Goal: Transaction & Acquisition: Purchase product/service

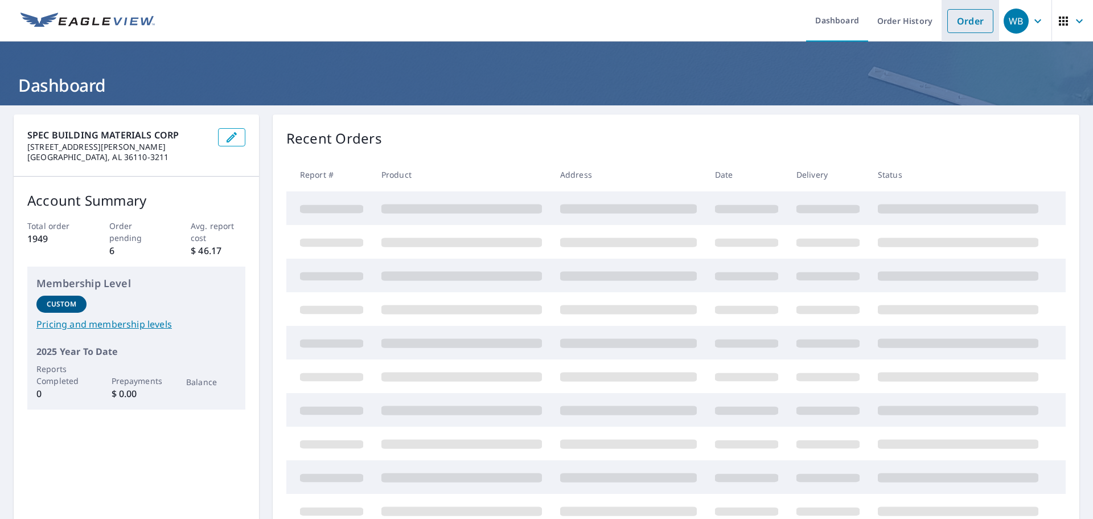
click at [958, 22] on link "Order" at bounding box center [970, 21] width 46 height 24
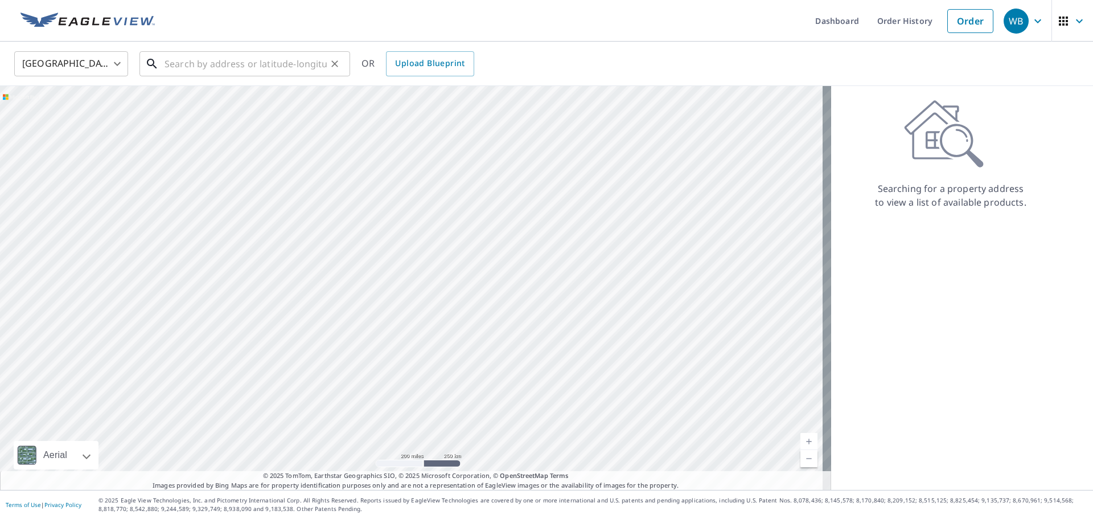
click at [251, 60] on input "text" at bounding box center [245, 64] width 162 height 32
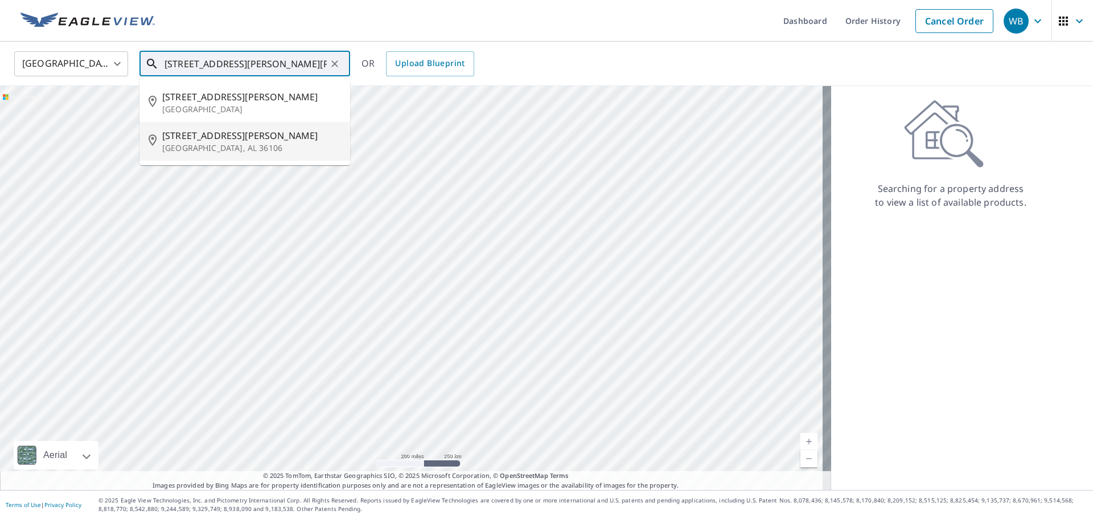
click at [211, 141] on span "[STREET_ADDRESS][PERSON_NAME]" at bounding box center [251, 136] width 179 height 14
type input "[STREET_ADDRESS][PERSON_NAME][PERSON_NAME]"
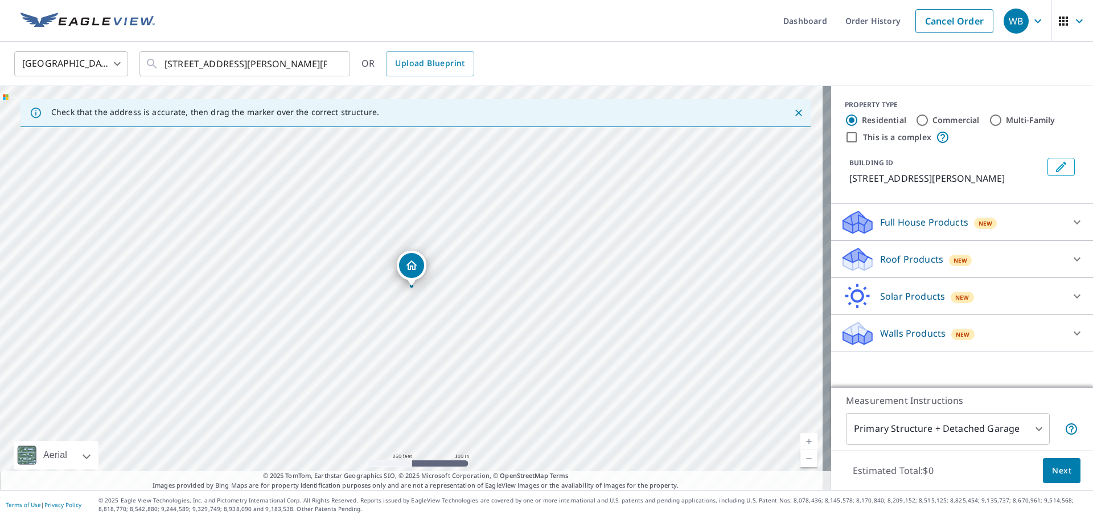
click at [893, 254] on p "Roof Products" at bounding box center [911, 259] width 63 height 14
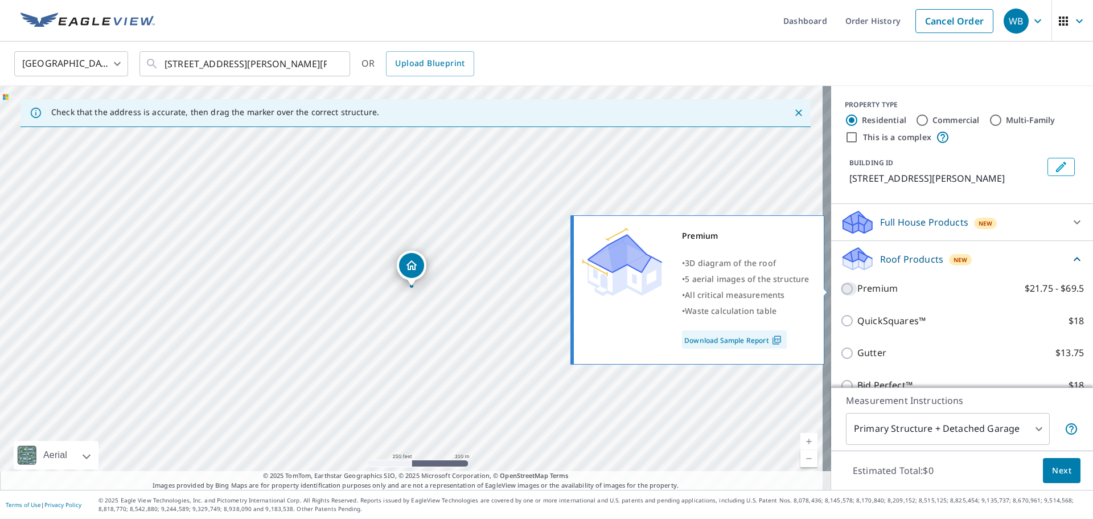
click at [846, 287] on input "Premium $21.75 - $69.5" at bounding box center [848, 289] width 17 height 14
checkbox input "true"
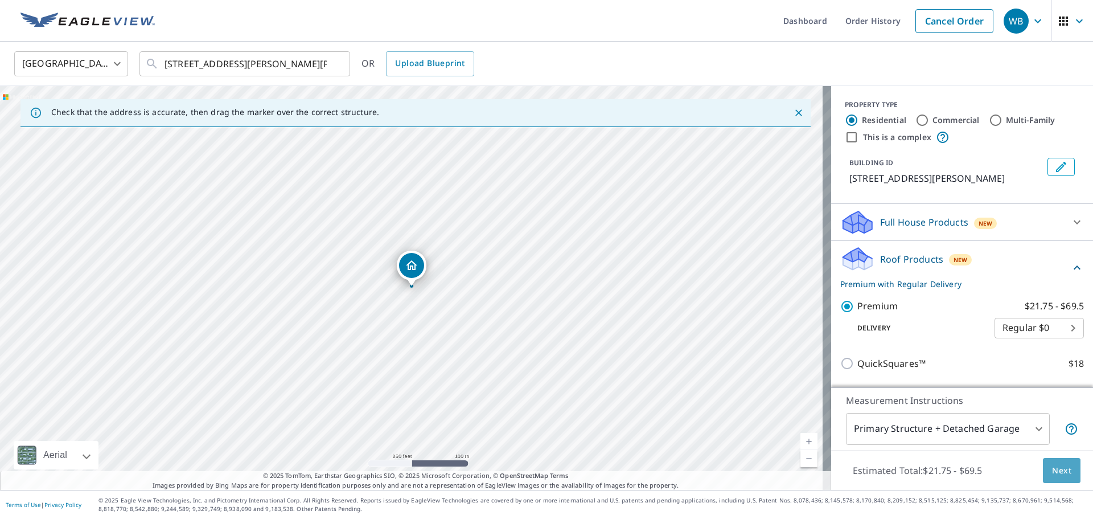
click at [1059, 469] on span "Next" at bounding box center [1061, 470] width 19 height 14
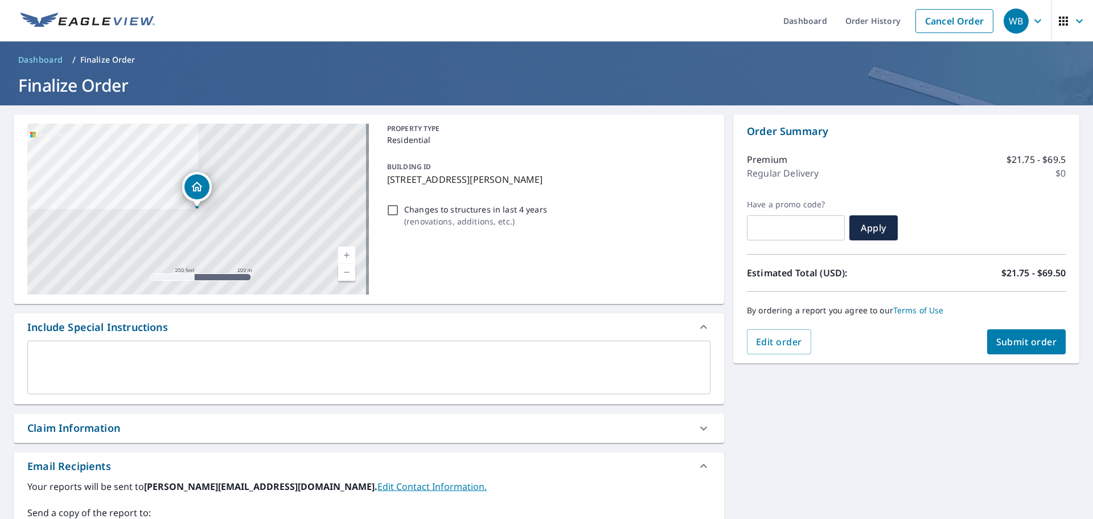
scroll to position [198, 0]
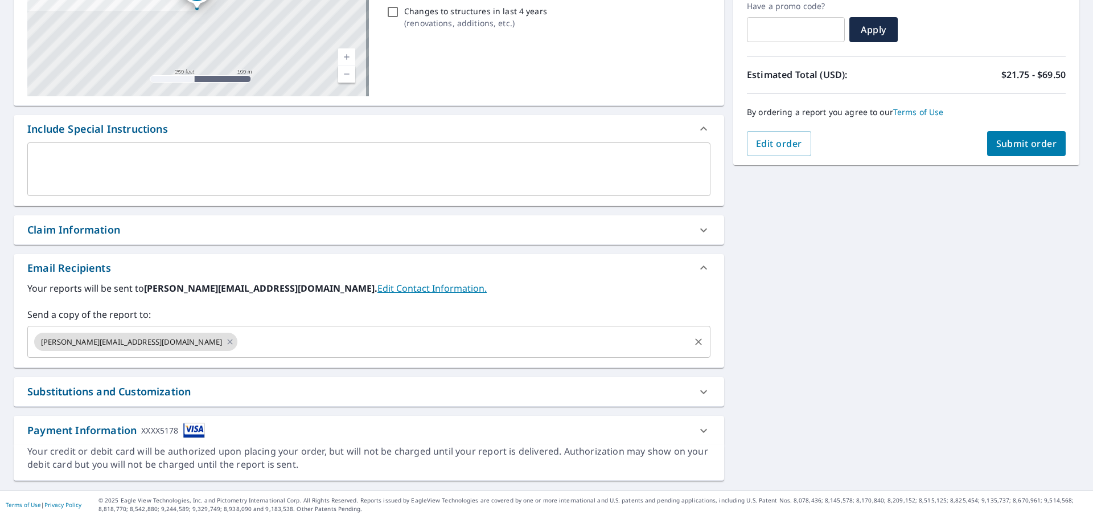
click at [239, 346] on input "text" at bounding box center [463, 342] width 449 height 22
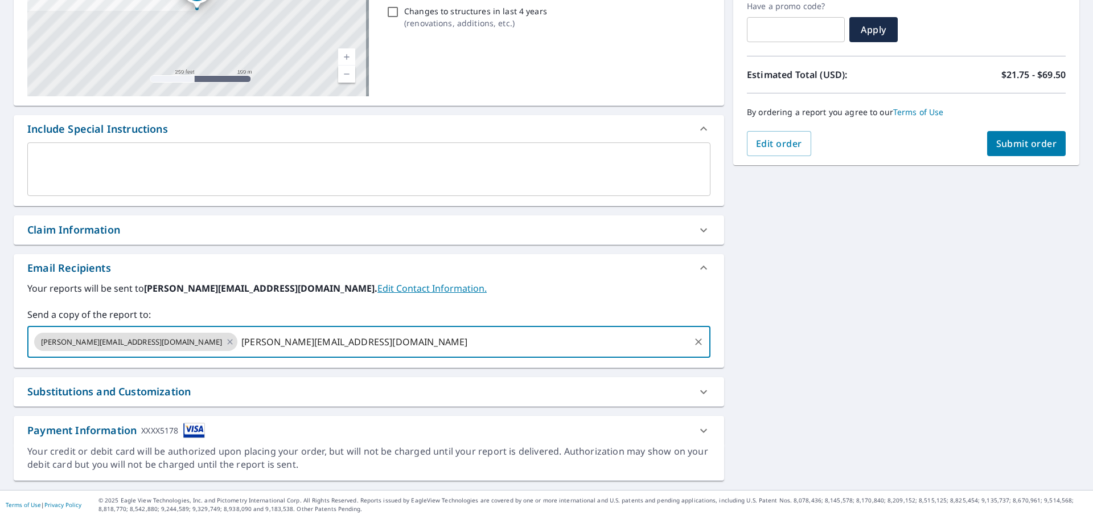
type input "[PERSON_NAME][EMAIL_ADDRESS][DOMAIN_NAME]"
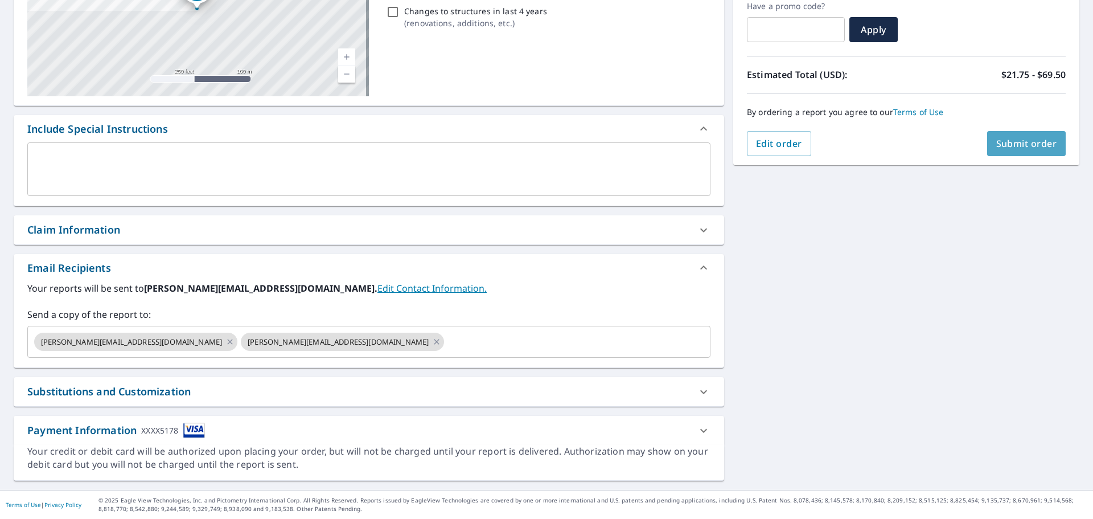
click at [1010, 138] on span "Submit order" at bounding box center [1026, 143] width 61 height 13
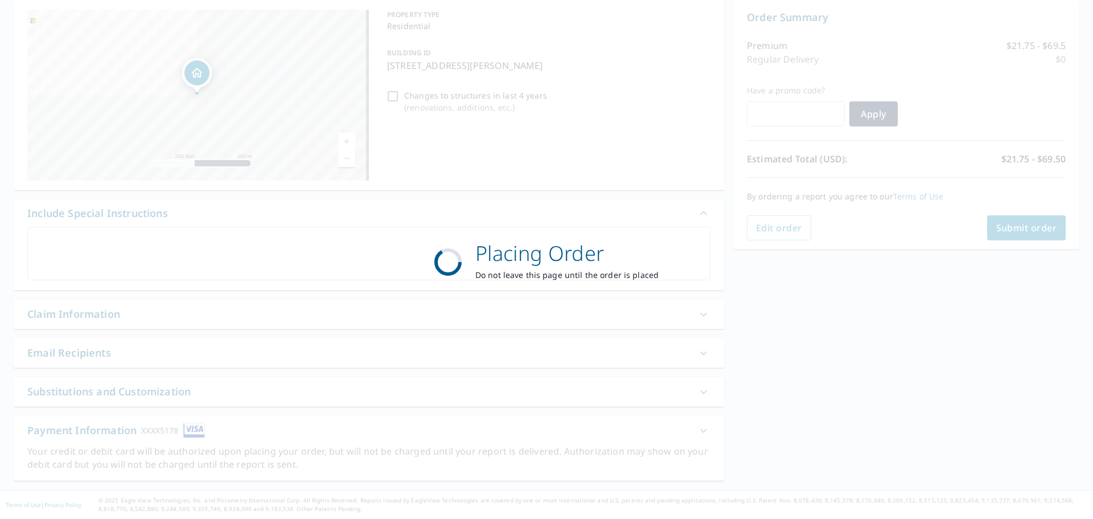
scroll to position [114, 0]
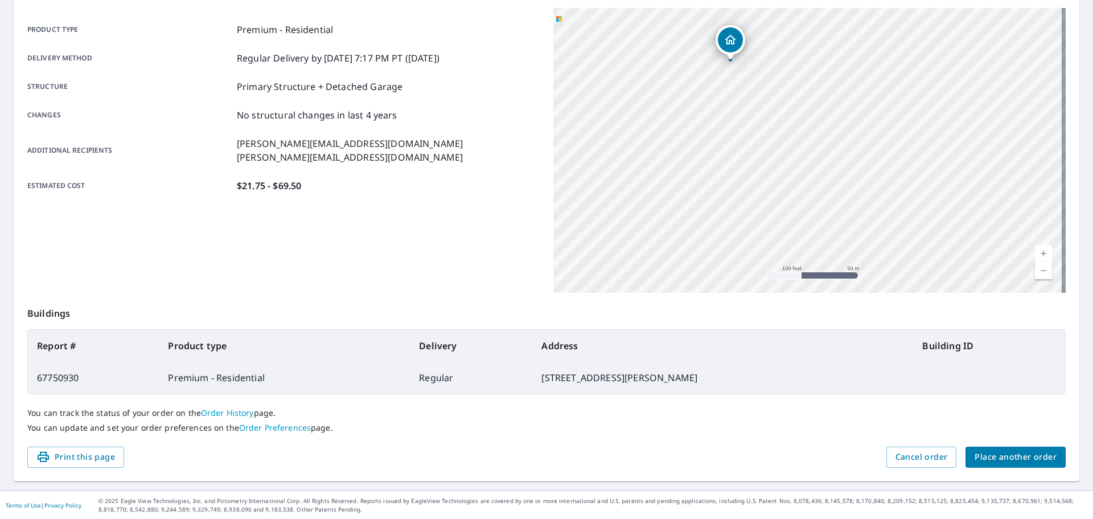
scroll to position [151, 0]
click at [920, 448] on button "Cancel order" at bounding box center [921, 456] width 71 height 21
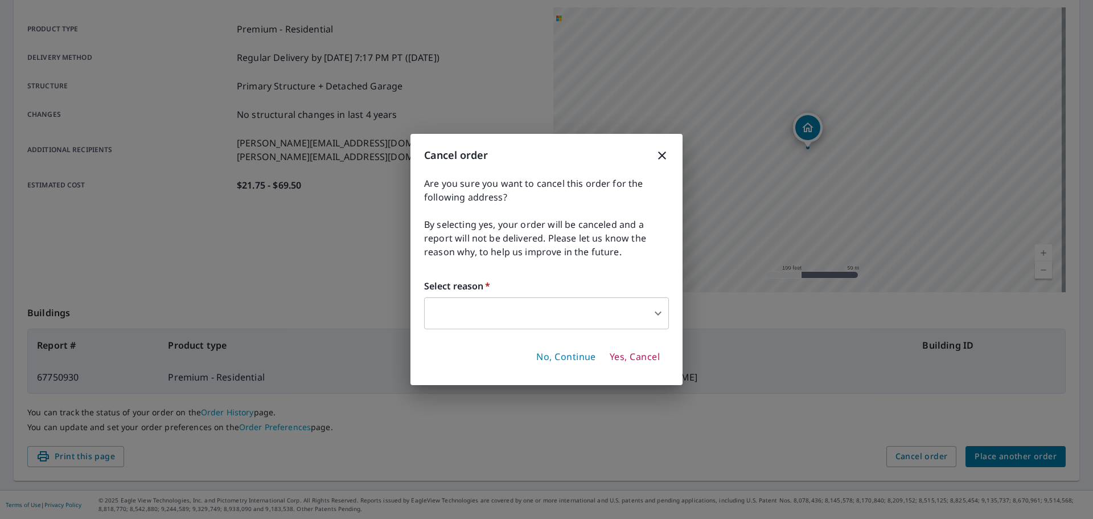
click at [670, 312] on div "Cancel order Are you sure you want to cancel this order for the following addre…" at bounding box center [546, 259] width 272 height 251
click at [661, 306] on body "WB WB Dashboard Order History Order WB Order Submitted Order details Product ty…" at bounding box center [546, 259] width 1093 height 519
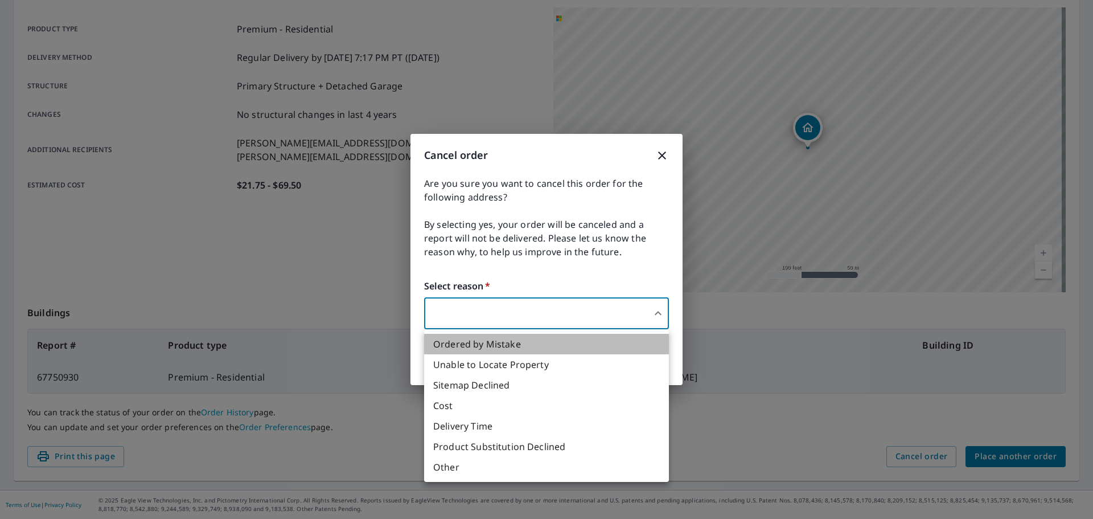
click at [510, 346] on li "Ordered by Mistake" at bounding box center [546, 344] width 245 height 20
type input "30"
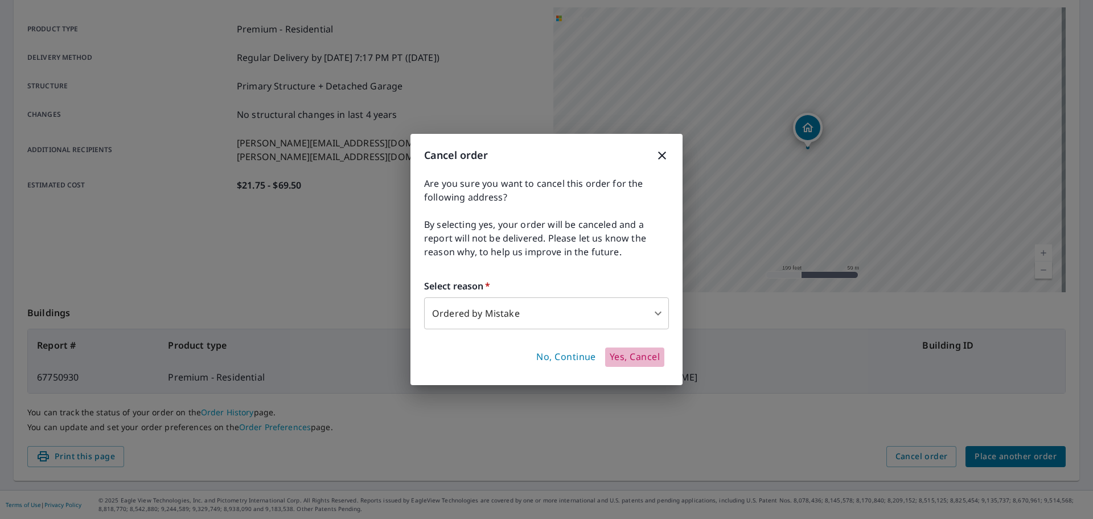
click at [625, 355] on span "Yes, Cancel" at bounding box center [635, 357] width 50 height 13
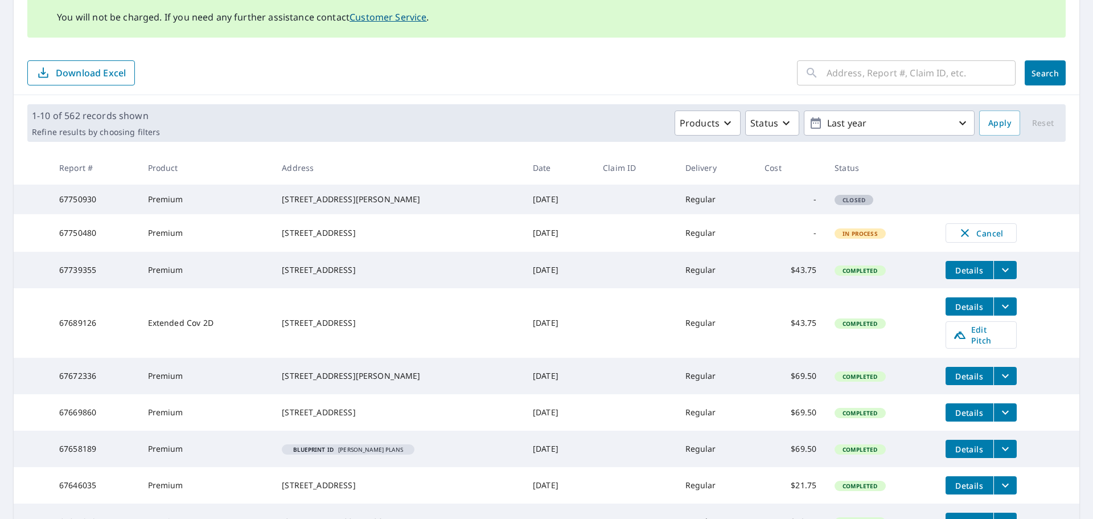
click at [840, 71] on input "text" at bounding box center [920, 73] width 189 height 32
type input "[STREET_ADDRESS][PERSON_NAME]"
click button "Search" at bounding box center [1045, 72] width 41 height 25
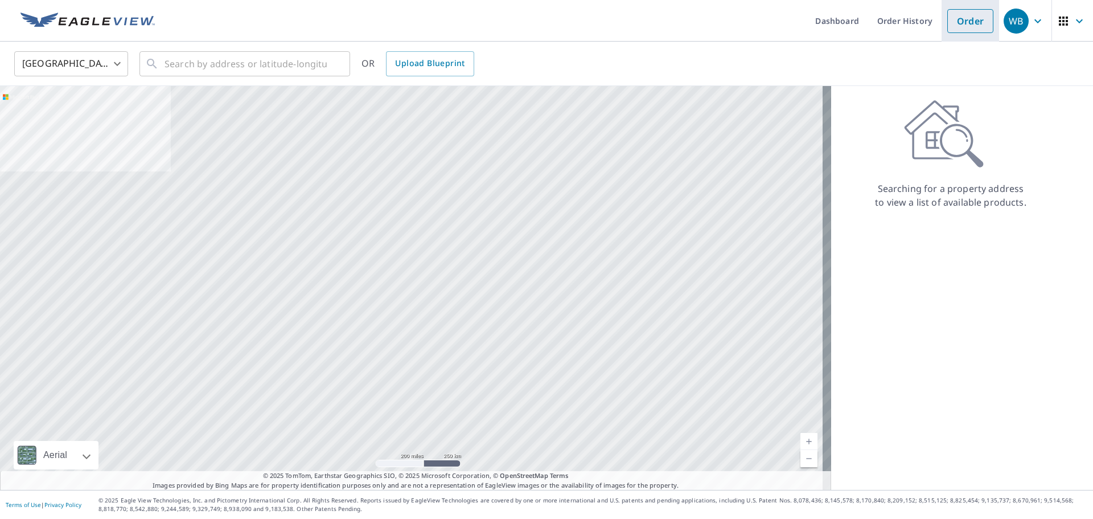
click at [954, 16] on link "Order" at bounding box center [970, 21] width 46 height 24
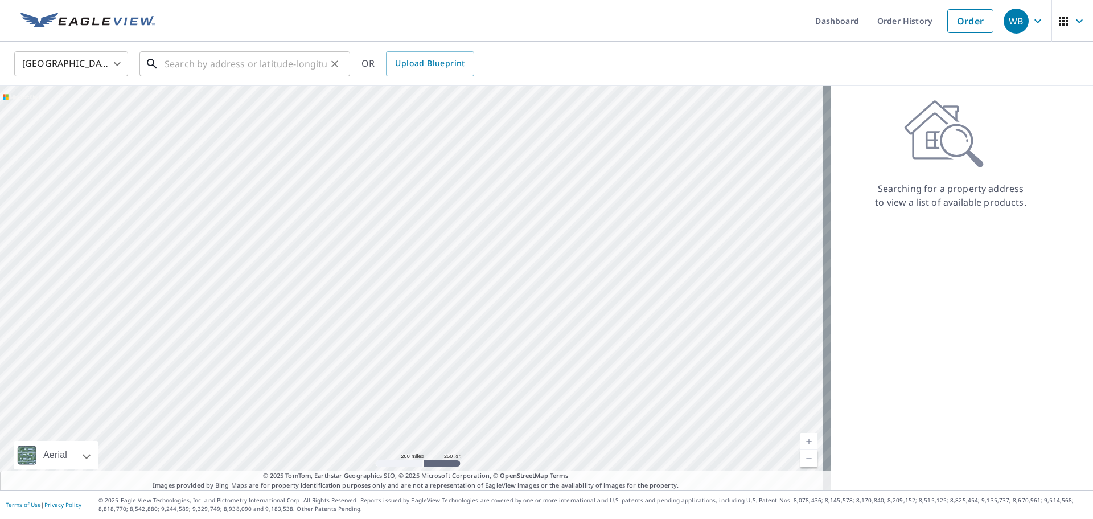
click at [217, 56] on input "text" at bounding box center [245, 64] width 162 height 32
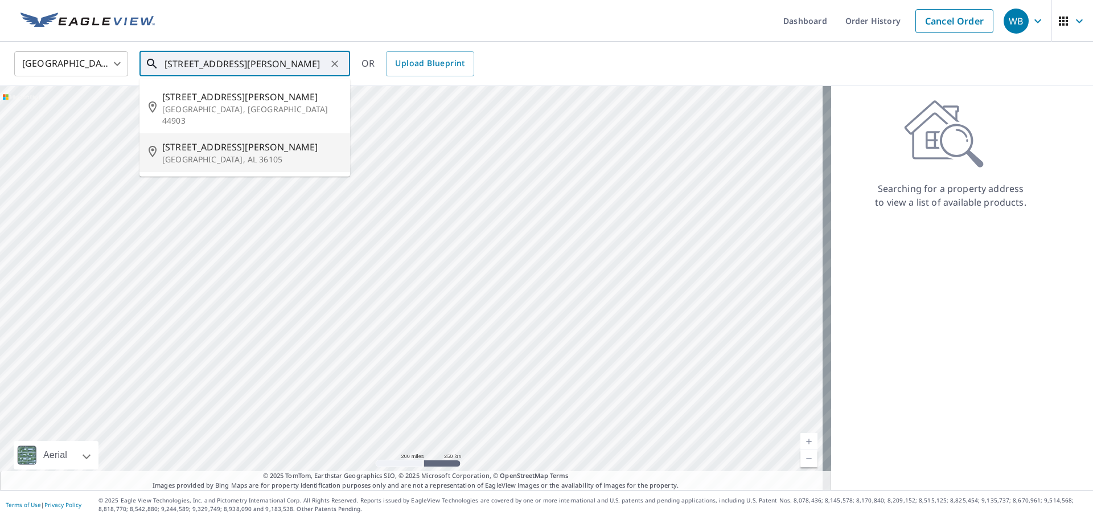
click at [203, 154] on p "[GEOGRAPHIC_DATA], AL 36105" at bounding box center [251, 159] width 179 height 11
type input "[STREET_ADDRESS][PERSON_NAME]"
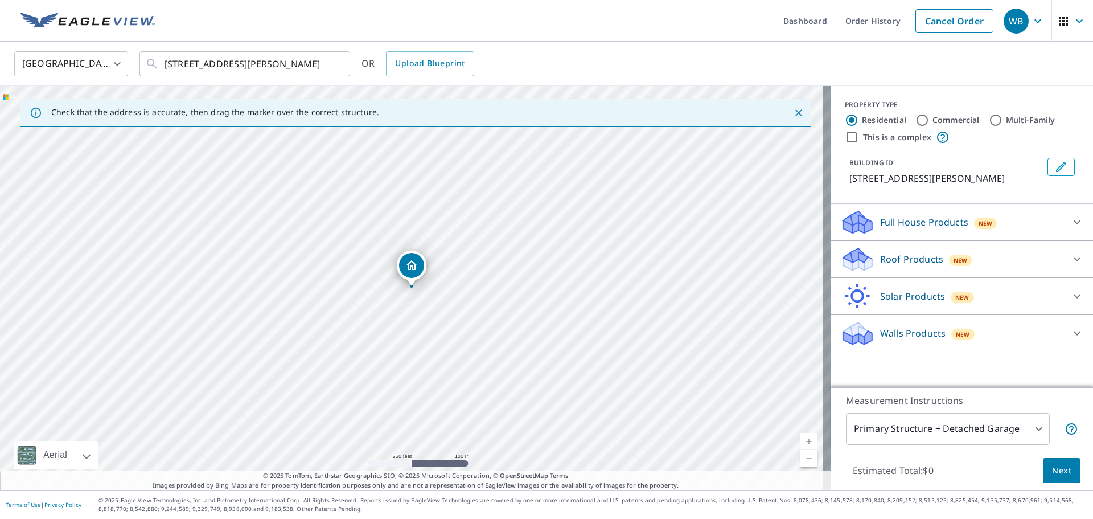
click at [853, 256] on icon at bounding box center [857, 255] width 29 height 14
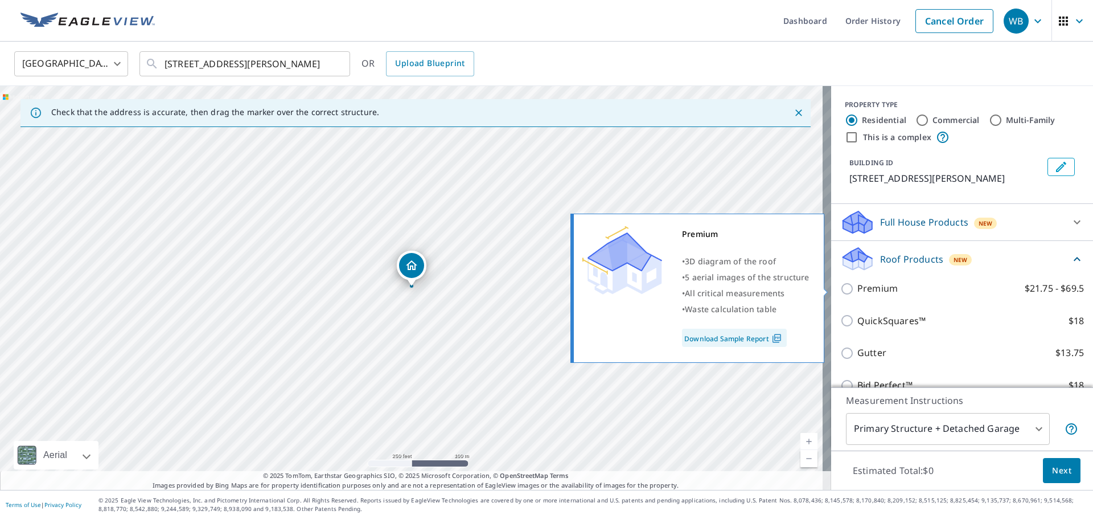
click at [840, 282] on input "Premium $21.75 - $69.5" at bounding box center [848, 289] width 17 height 14
checkbox input "true"
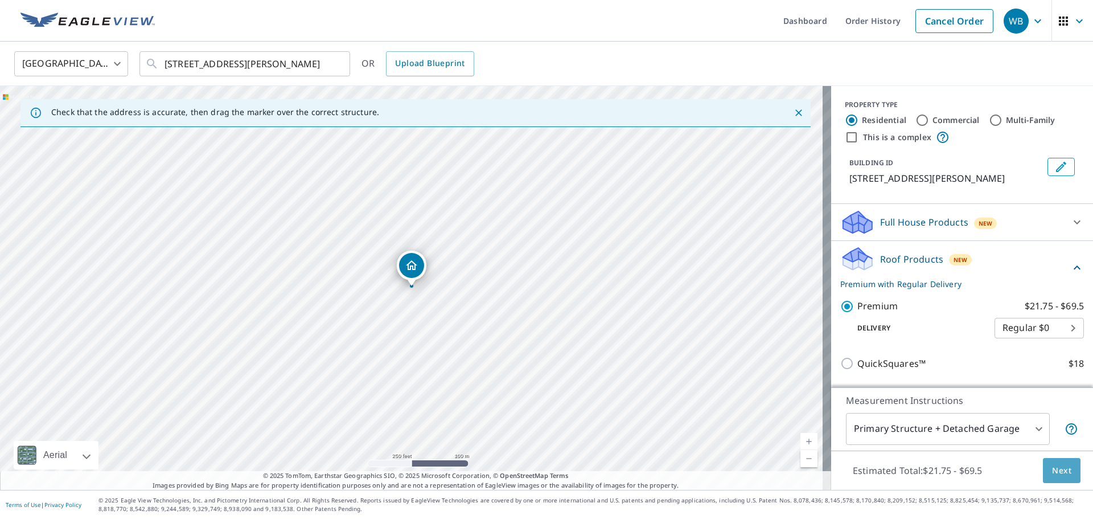
click at [1064, 464] on button "Next" at bounding box center [1062, 471] width 38 height 26
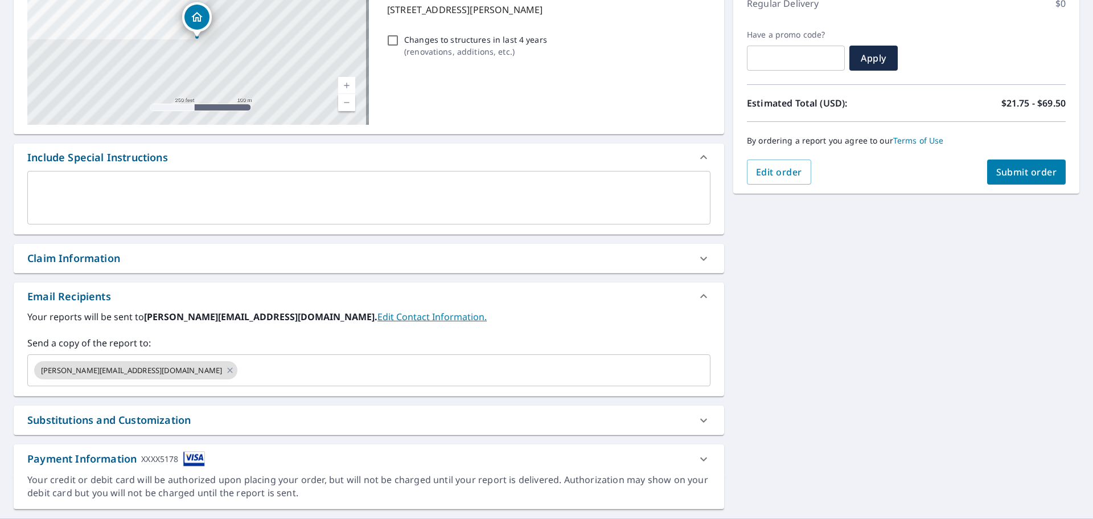
scroll to position [198, 0]
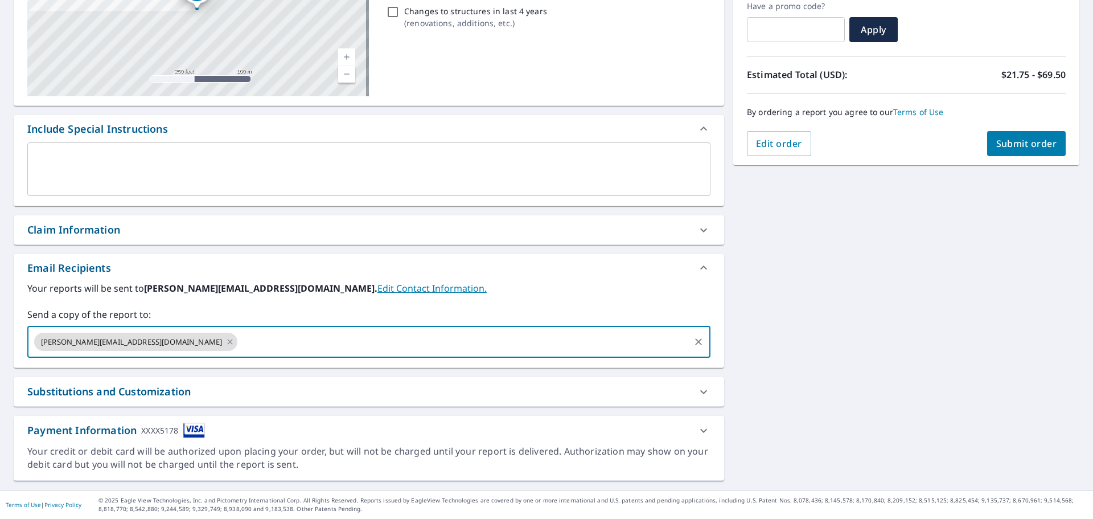
click at [239, 338] on input "text" at bounding box center [463, 342] width 449 height 22
type input "[PERSON_NAME][EMAIL_ADDRESS][DOMAIN_NAME]"
click at [1042, 137] on span "Submit order" at bounding box center [1026, 143] width 61 height 13
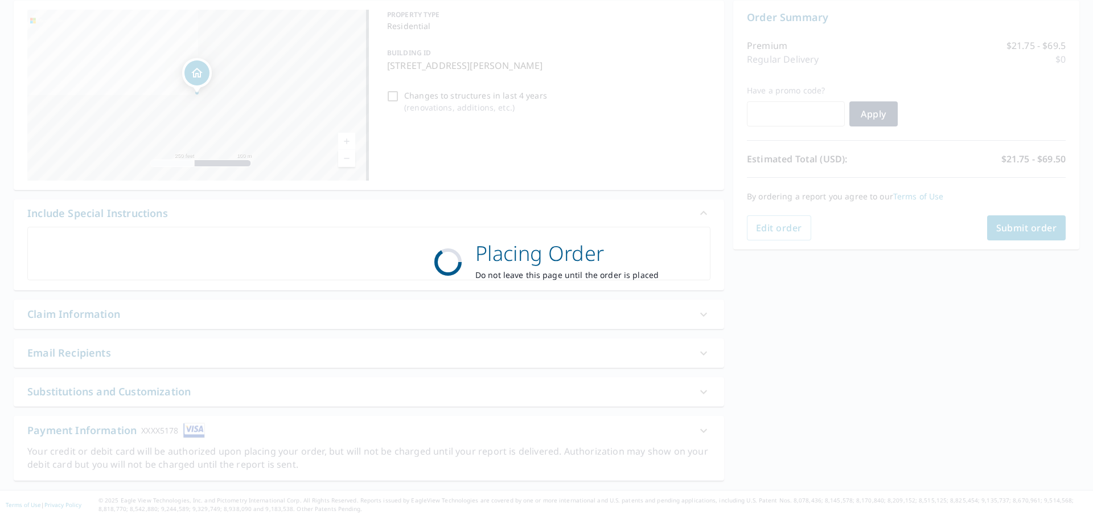
scroll to position [114, 0]
